Goal: Task Accomplishment & Management: Use online tool/utility

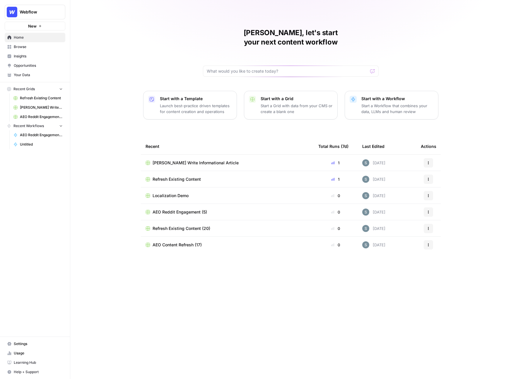
click at [54, 62] on link "Opportunities" at bounding box center [35, 65] width 61 height 9
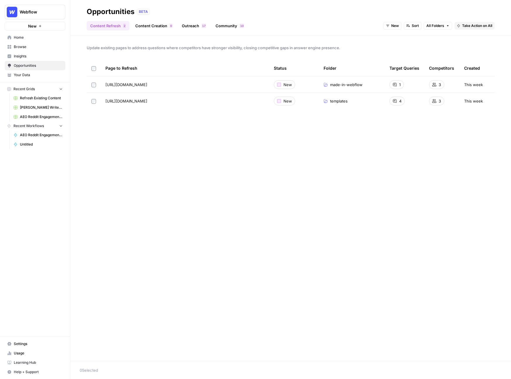
click at [23, 52] on link "Insights" at bounding box center [35, 56] width 61 height 9
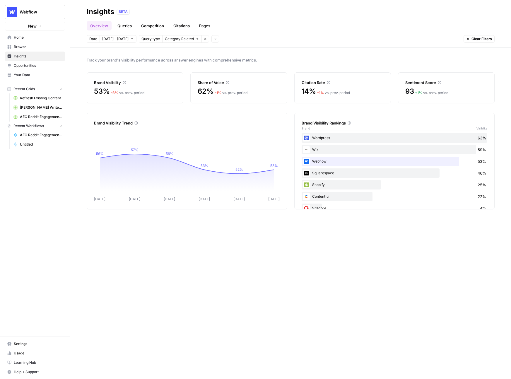
click at [128, 28] on link "Queries" at bounding box center [124, 25] width 21 height 9
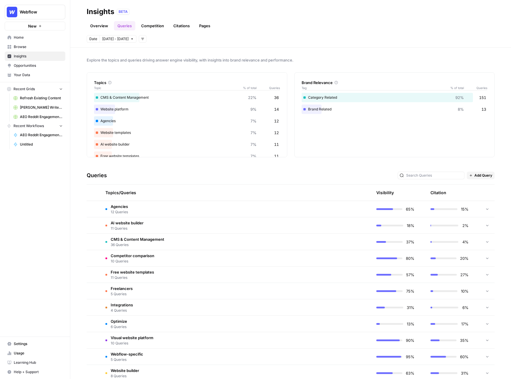
click at [45, 68] on span "Opportunities" at bounding box center [38, 65] width 49 height 5
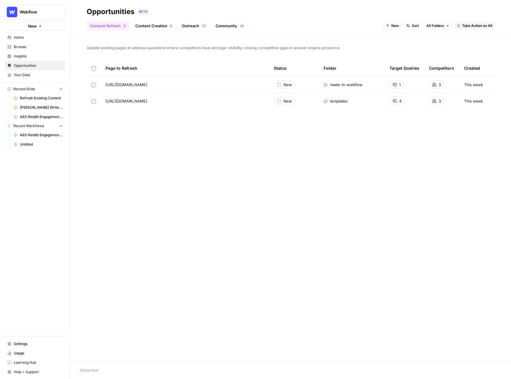
click at [146, 26] on link "Content Creation 0" at bounding box center [154, 25] width 44 height 9
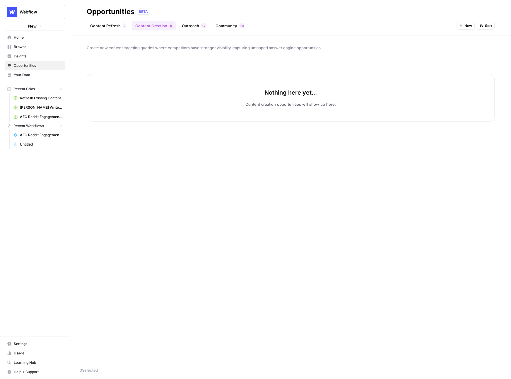
click at [463, 27] on icon "button" at bounding box center [461, 26] width 4 height 4
click at [463, 43] on button "New" at bounding box center [477, 47] width 37 height 8
click at [466, 24] on span "New" at bounding box center [469, 25] width 8 height 5
click at [466, 59] on button "Archived" at bounding box center [477, 63] width 37 height 8
click at [462, 23] on span "Archived" at bounding box center [464, 25] width 15 height 5
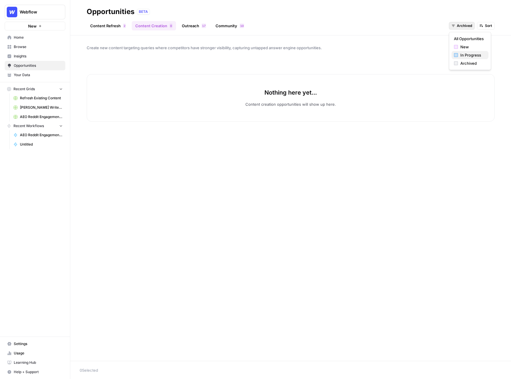
click at [457, 53] on div "button" at bounding box center [456, 55] width 4 height 4
click at [43, 105] on span "[PERSON_NAME] Write Informational Article" at bounding box center [41, 107] width 43 height 5
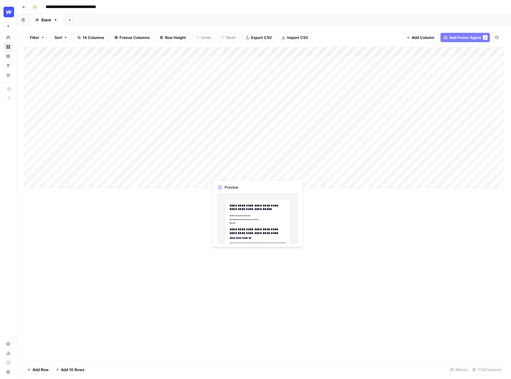
click at [232, 168] on div "Add Column" at bounding box center [264, 117] width 481 height 141
click at [84, 56] on div "Add Column" at bounding box center [264, 117] width 481 height 141
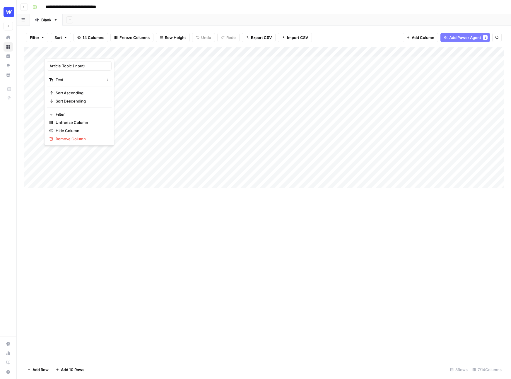
click at [98, 51] on div at bounding box center [82, 53] width 77 height 12
click at [98, 62] on div "Add Column" at bounding box center [264, 117] width 481 height 141
click at [254, 167] on div "Add Column" at bounding box center [264, 117] width 481 height 141
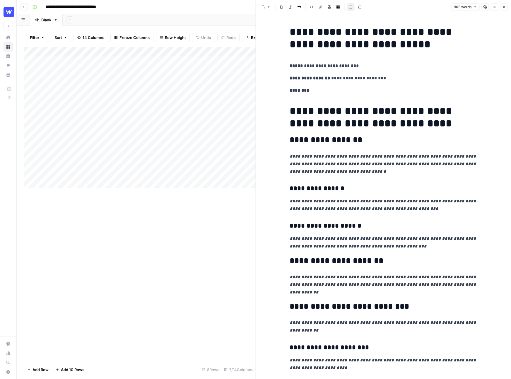
click at [504, 8] on icon "button" at bounding box center [504, 7] width 4 height 4
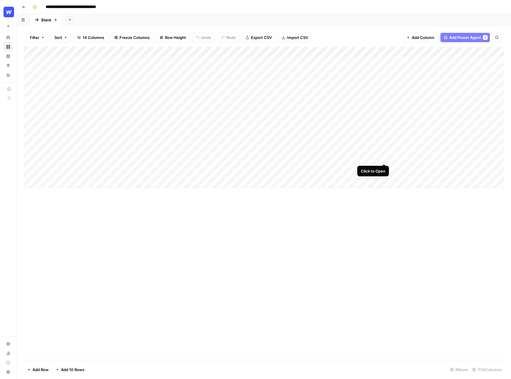
click at [385, 153] on div "Add Column" at bounding box center [264, 117] width 481 height 141
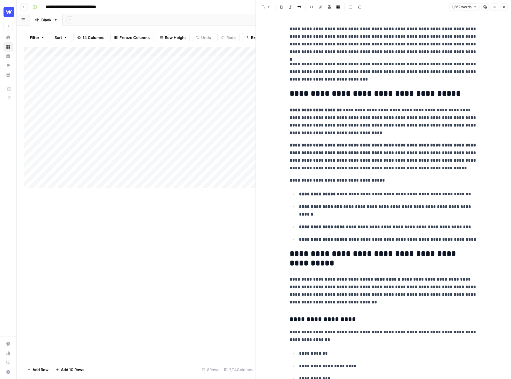
scroll to position [43, 0]
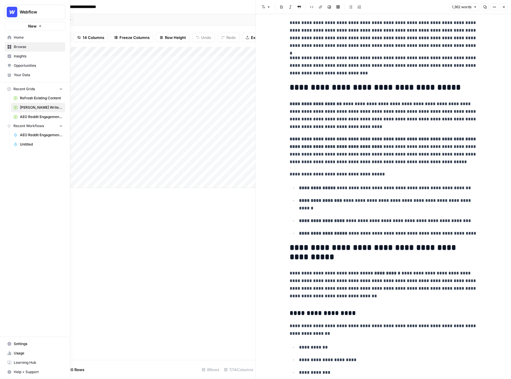
click at [20, 62] on link "Opportunities" at bounding box center [35, 65] width 61 height 9
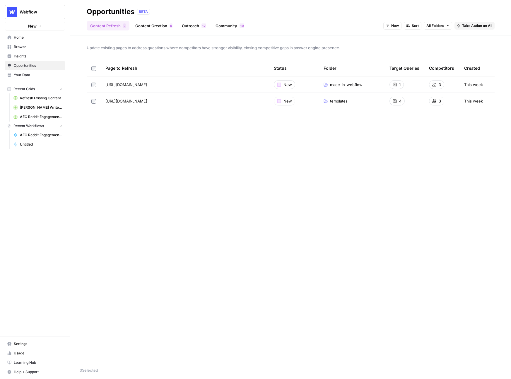
click at [170, 25] on span "0" at bounding box center [171, 25] width 2 height 5
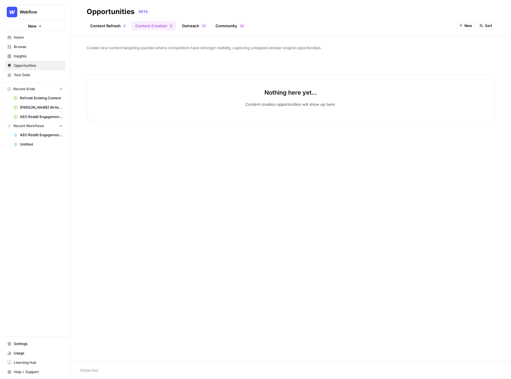
click at [113, 30] on link "Content Refresh 2" at bounding box center [108, 25] width 43 height 9
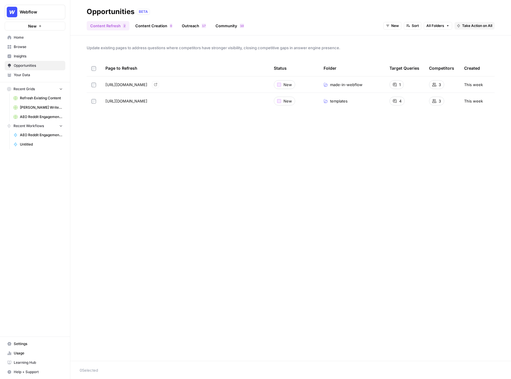
click at [95, 71] on label at bounding box center [93, 68] width 5 height 5
click at [38, 27] on button "New" at bounding box center [35, 26] width 61 height 9
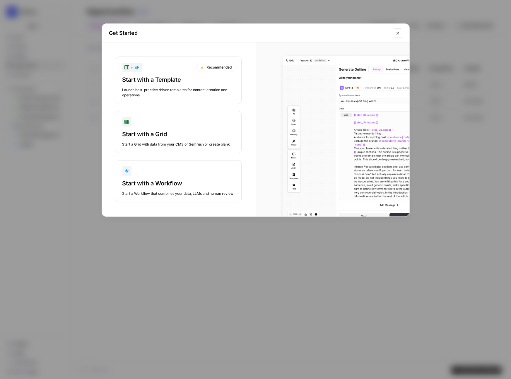
click at [187, 166] on button "Start with a Workflow Start a Workflow that combines your data, LLMs and human …" at bounding box center [179, 181] width 126 height 42
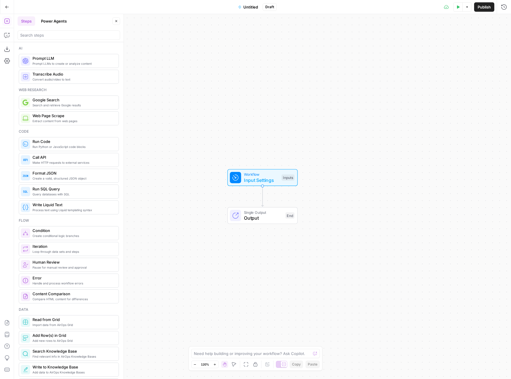
click at [59, 22] on button "Power Agents" at bounding box center [54, 20] width 33 height 9
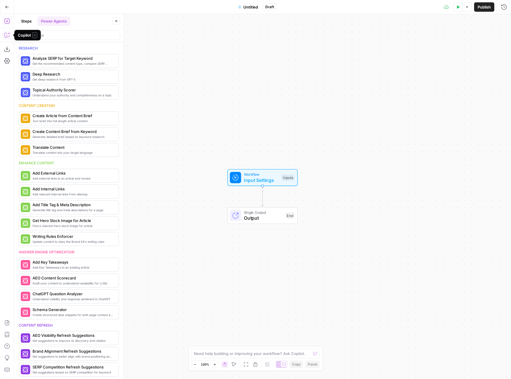
click at [4, 37] on icon "button" at bounding box center [7, 35] width 6 height 6
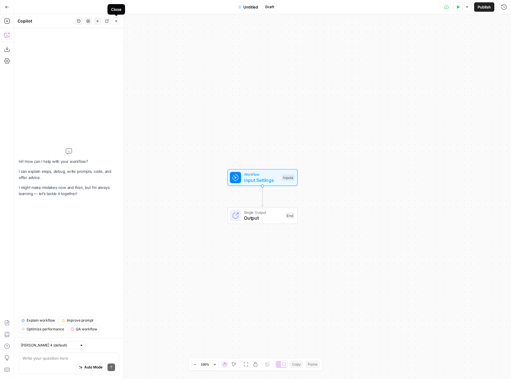
click at [117, 22] on icon "button" at bounding box center [117, 21] width 4 height 4
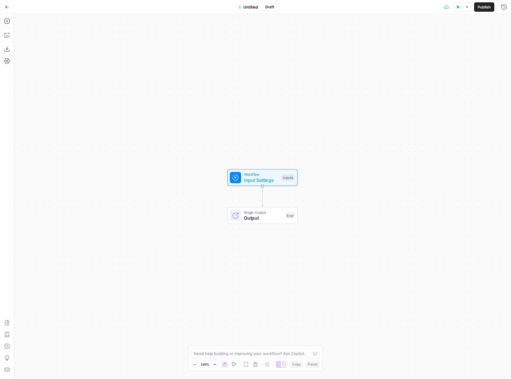
click at [122, 202] on div "Workflow Input Settings Inputs Single Output Output End" at bounding box center [262, 196] width 497 height 365
